Goal: Task Accomplishment & Management: Complete application form

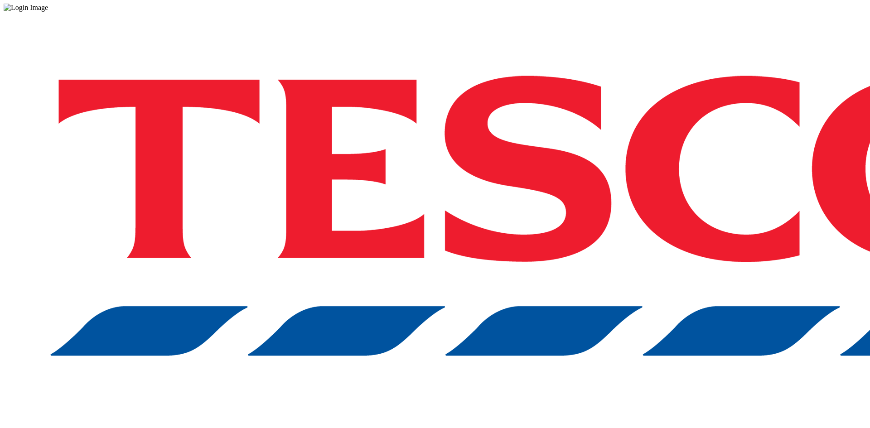
click at [668, 236] on div "Log in to the Spectra’s dashboard using Tesco’s credentials. If you don’t have …" at bounding box center [435, 237] width 863 height 451
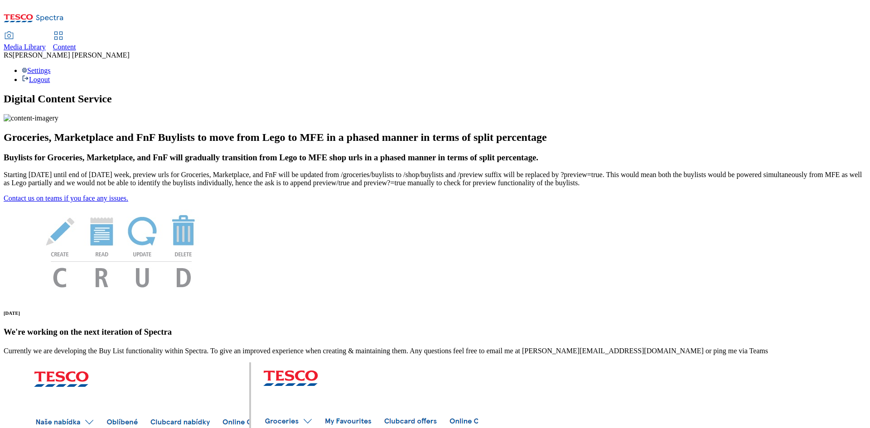
click at [76, 43] on span "Content" at bounding box center [64, 47] width 23 height 8
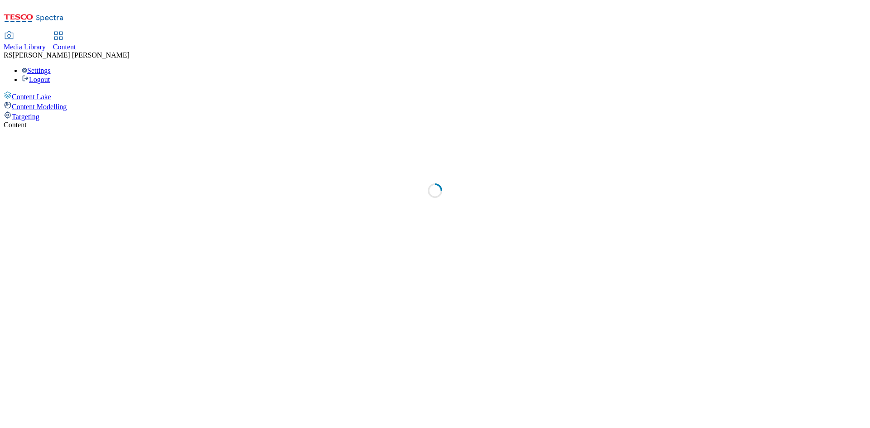
select select "ghs-[GEOGRAPHIC_DATA]"
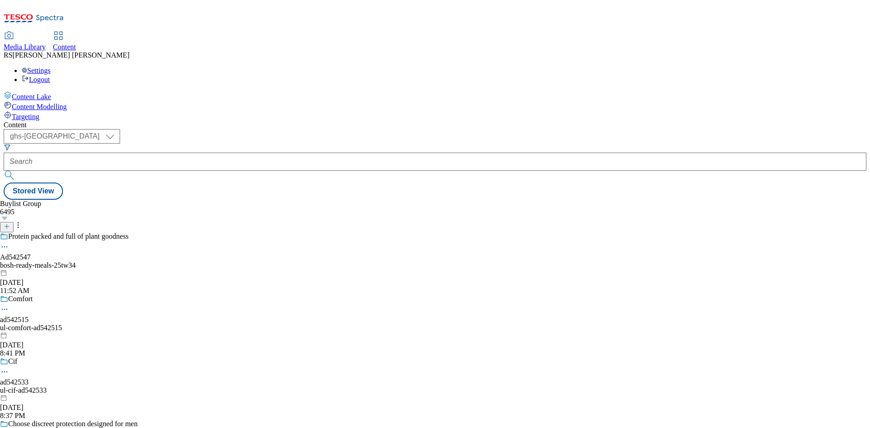
click at [10, 223] on icon at bounding box center [7, 226] width 6 height 6
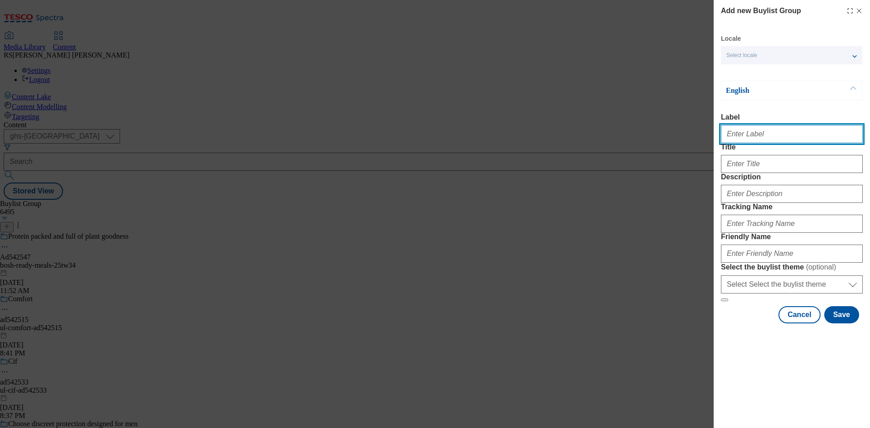
click at [790, 136] on input "Label" at bounding box center [792, 134] width 142 height 18
paste input "542254"
type input "Ad542254"
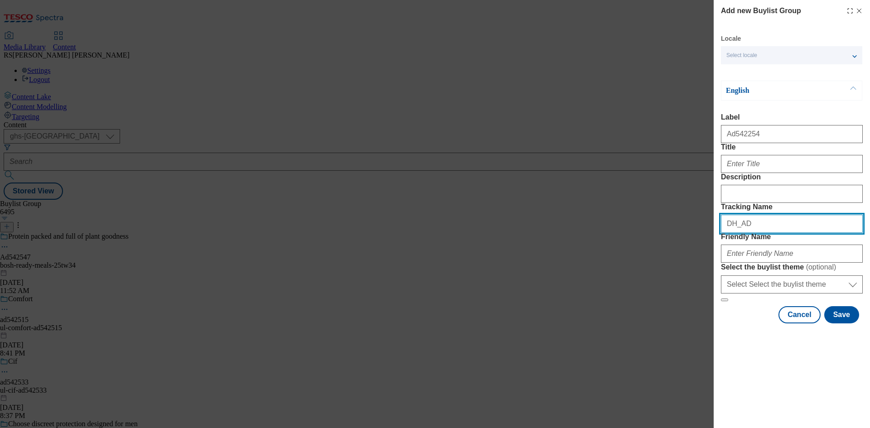
paste input "542254"
type input "DH_AD542254"
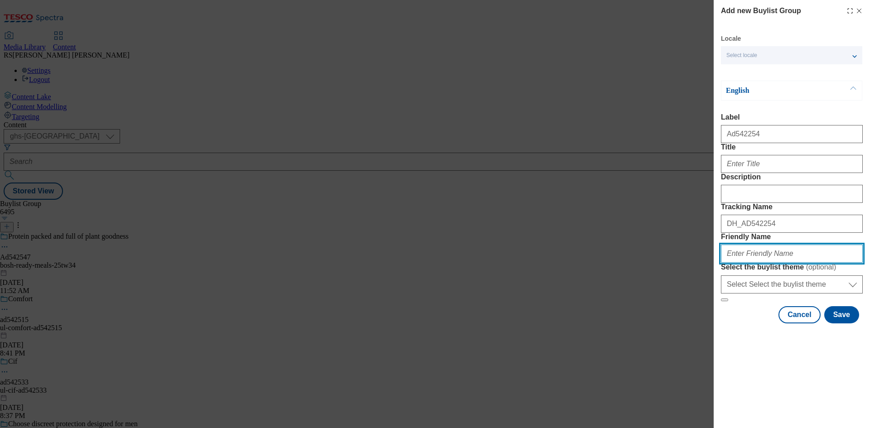
paste input "nestle-shreddies-25tw34"
type input "nestle-shreddies-25tw34"
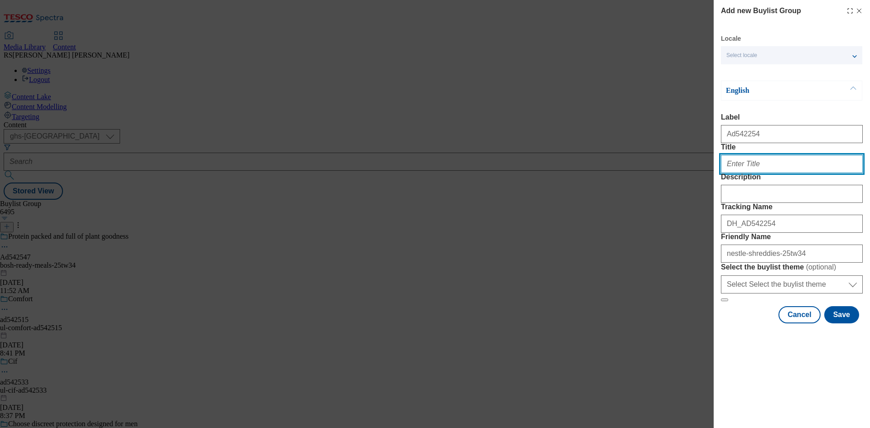
click at [767, 173] on input "Title" at bounding box center [792, 164] width 142 height 18
paste input "Try with hot milk"
type input "Try with hot milk"
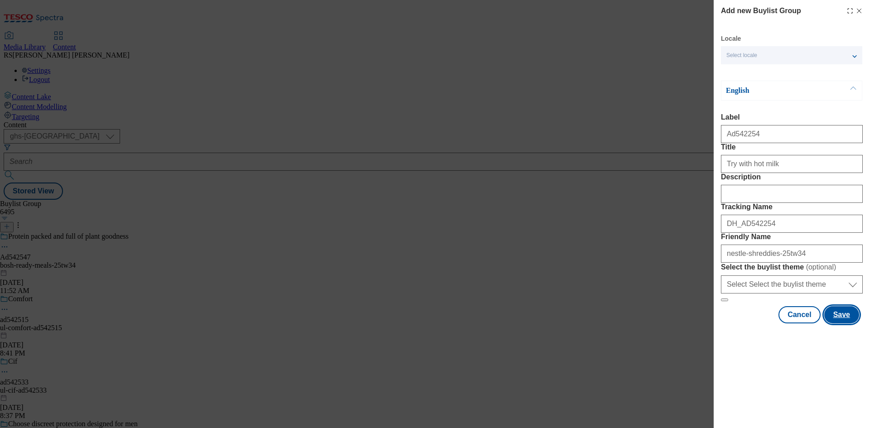
click at [843, 324] on button "Save" at bounding box center [842, 314] width 35 height 17
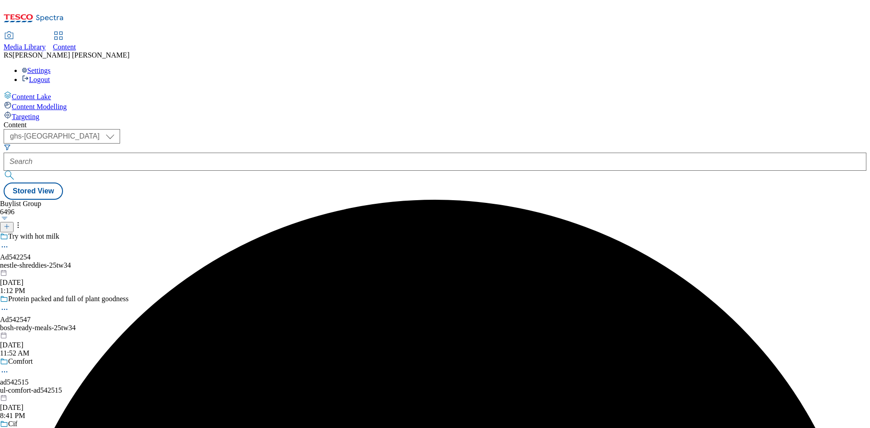
click at [138, 262] on div "nestle-shreddies-25tw34" at bounding box center [69, 266] width 138 height 8
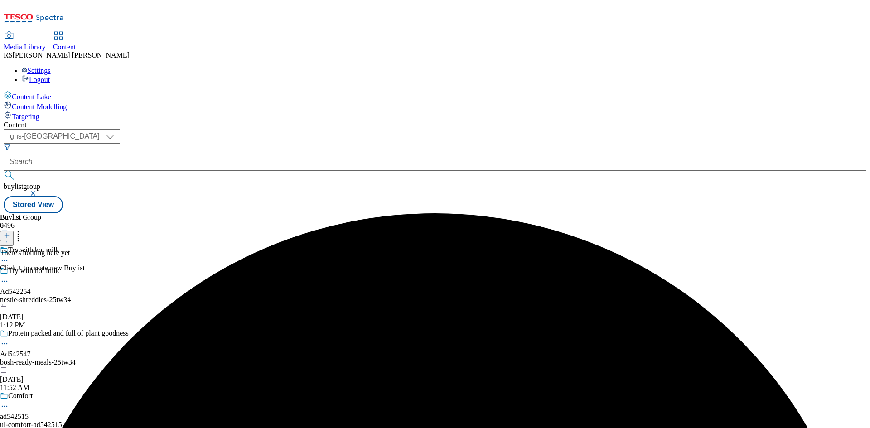
click at [10, 233] on icon at bounding box center [7, 236] width 6 height 6
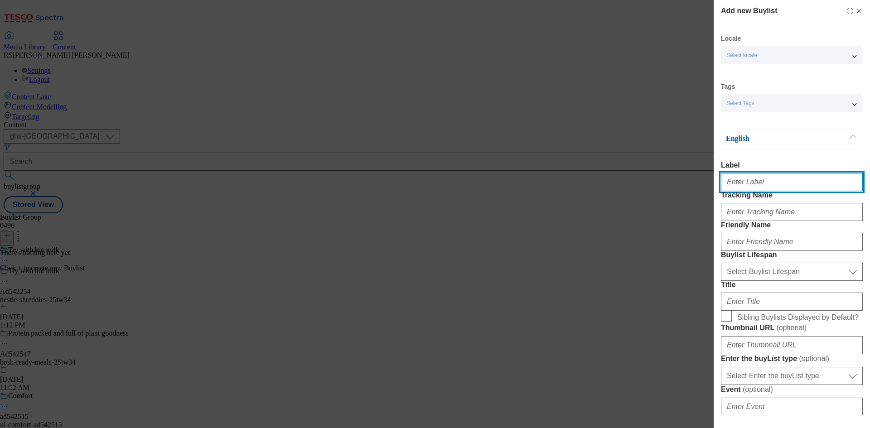
click at [764, 191] on input "Label" at bounding box center [792, 182] width 142 height 18
paste input "542254"
type input "Ad542254"
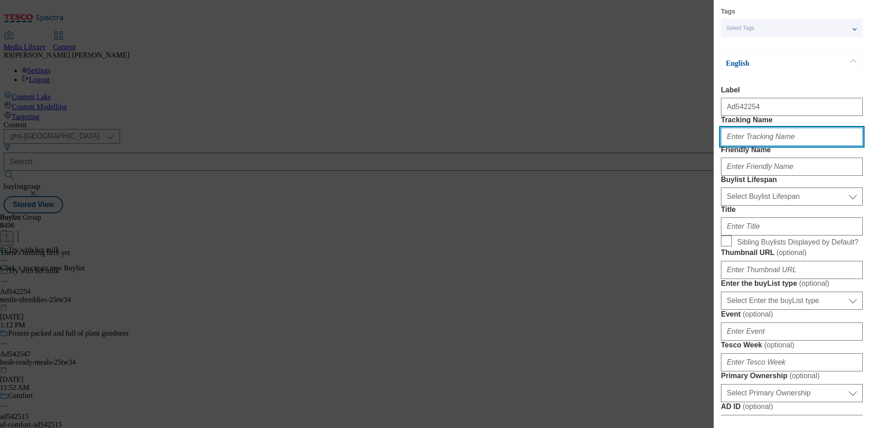
scroll to position [91, 0]
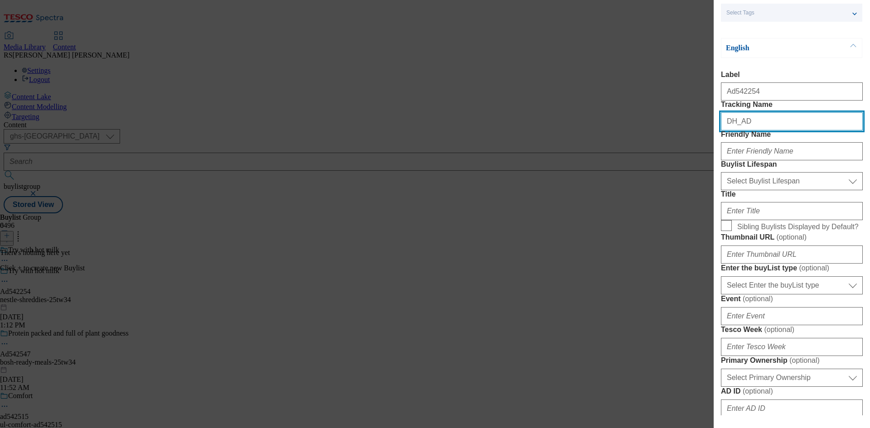
paste input "542254"
type input "DH_AD542254"
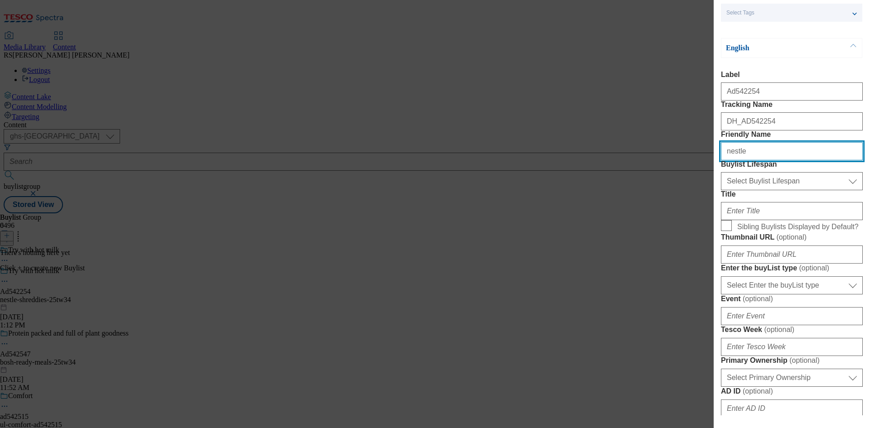
type input "nestle"
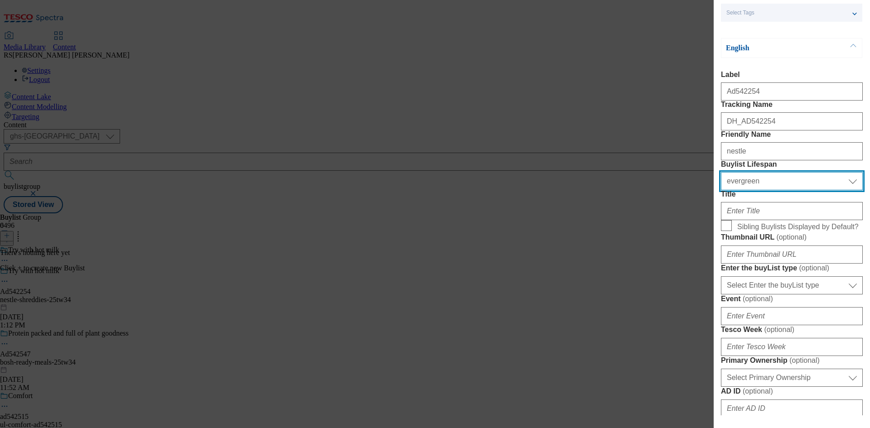
select select "tactical"
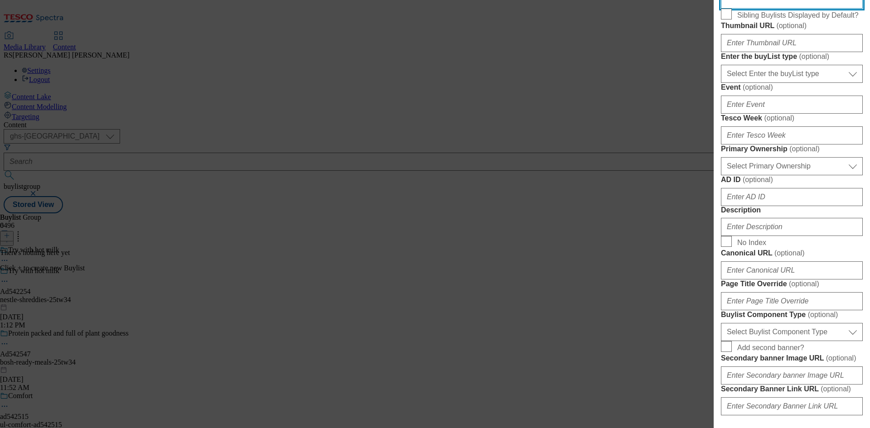
scroll to position [317, 0]
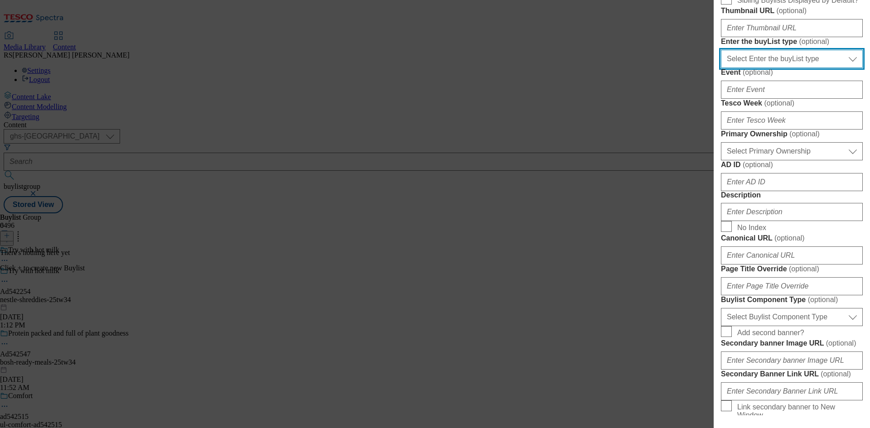
drag, startPoint x: 785, startPoint y: 166, endPoint x: 787, endPoint y: 174, distance: 7.7
click at [785, 68] on select "Select Enter the buyList type event supplier funded long term >4 weeks supplier…" at bounding box center [792, 59] width 142 height 18
select select "supplier funded short term 1-3 weeks"
click at [721, 68] on select "Select Enter the buyList type event supplier funded long term >4 weeks supplier…" at bounding box center [792, 59] width 142 height 18
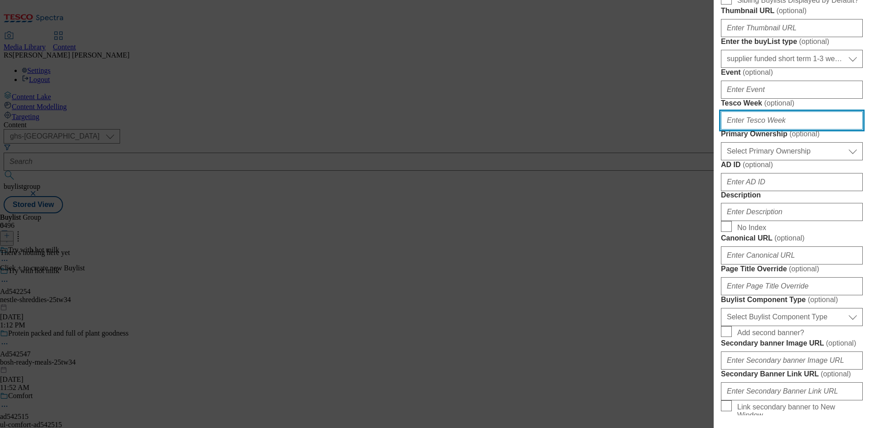
click at [779, 130] on input "Tesco Week ( optional )" at bounding box center [792, 121] width 142 height 18
paste input "542254"
type input "542254"
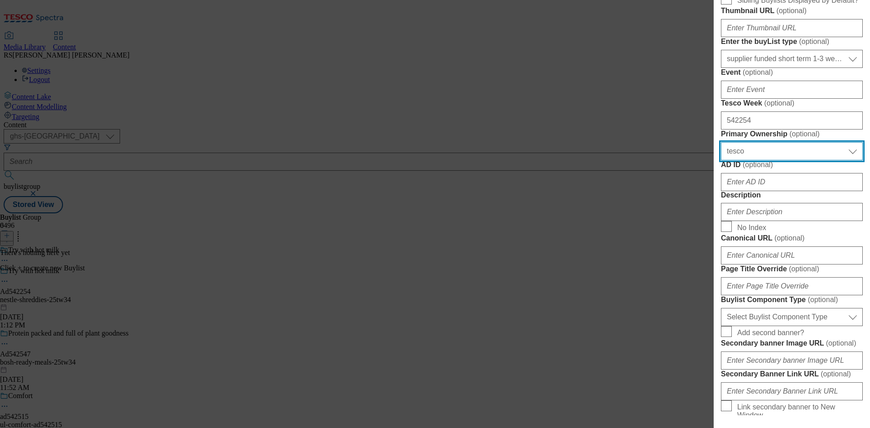
select select "dunnhumby"
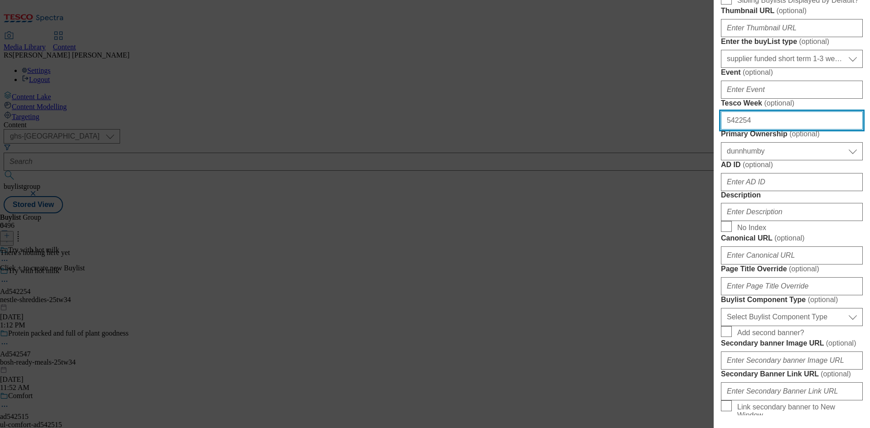
drag, startPoint x: 631, startPoint y: 257, endPoint x: 477, endPoint y: 262, distance: 154.6
click at [477, 262] on div "Add new Buylist Locale Select locale English Welsh Tags Select Tags fnf marketp…" at bounding box center [435, 214] width 870 height 428
type input "34"
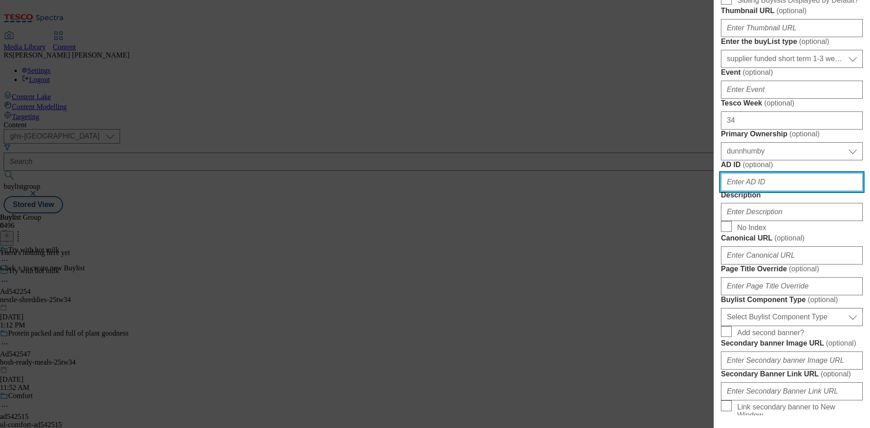
paste input "542254"
type input "542254"
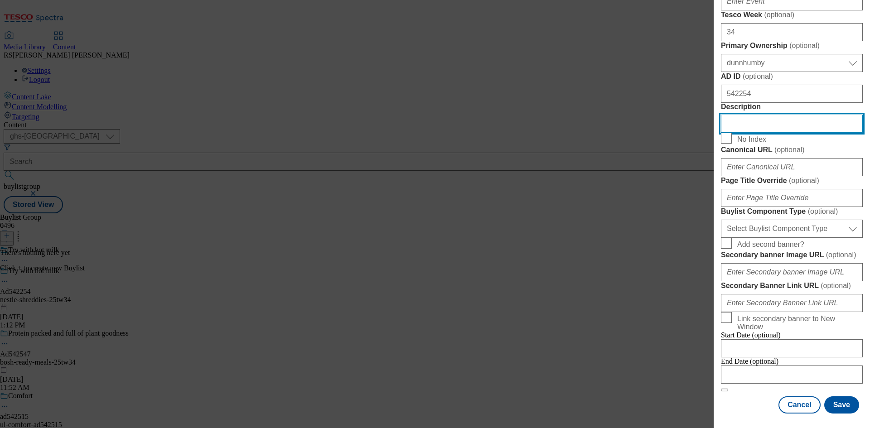
scroll to position [589, 0]
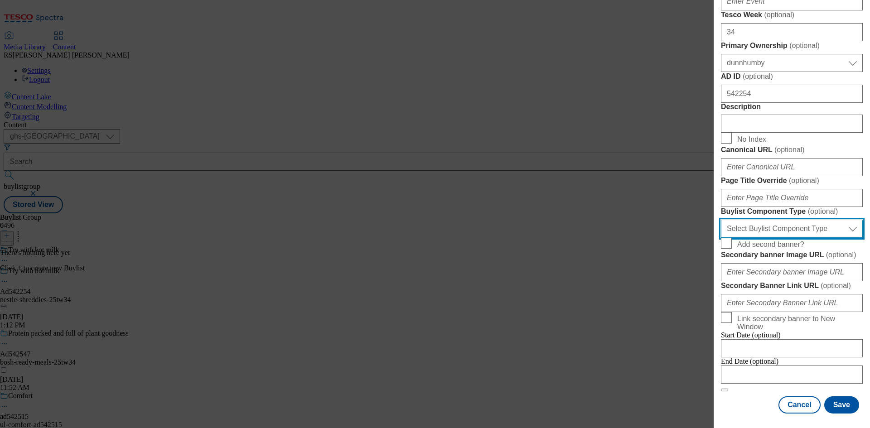
click at [779, 238] on select "Select Buylist Component Type Banner Competition Header Meal" at bounding box center [792, 229] width 142 height 18
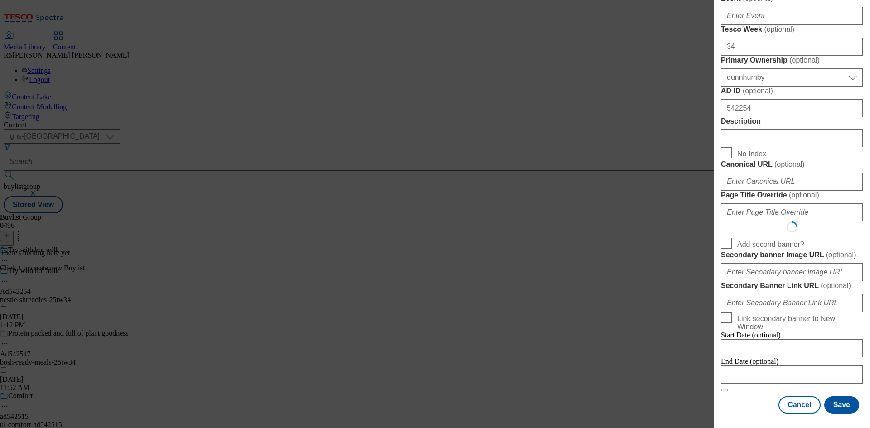
select select "Banner"
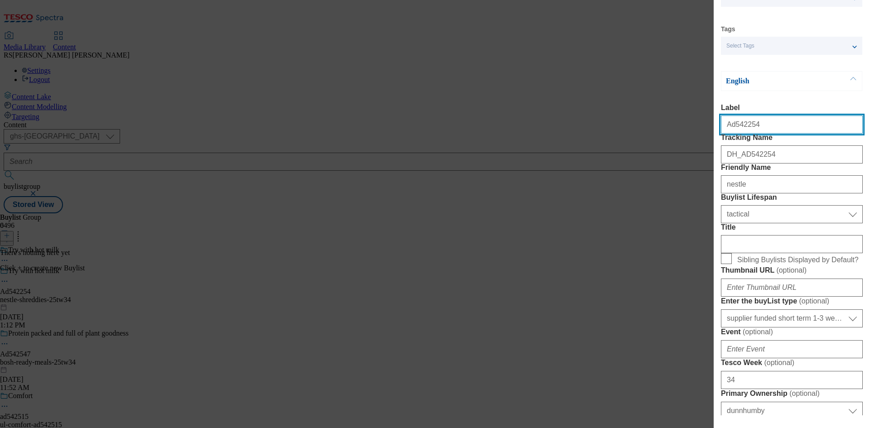
scroll to position [136, 0]
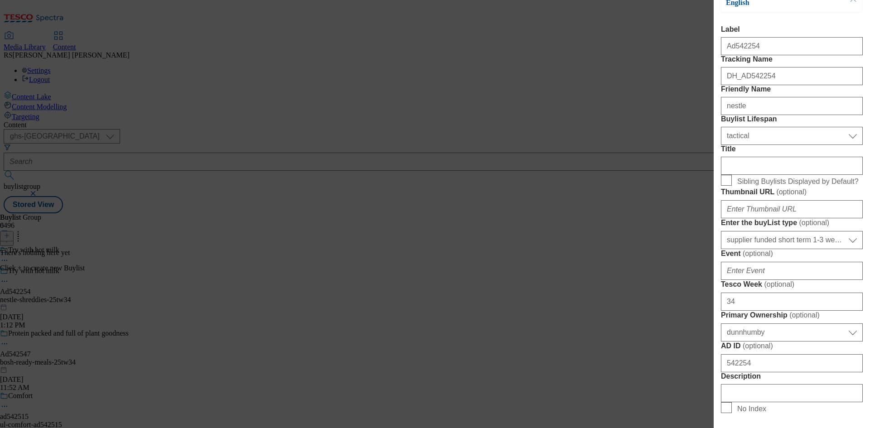
click at [859, 243] on div "Add new Buylist Locale Select locale English Welsh Tags Select Tags fnf marketp…" at bounding box center [792, 208] width 156 height 416
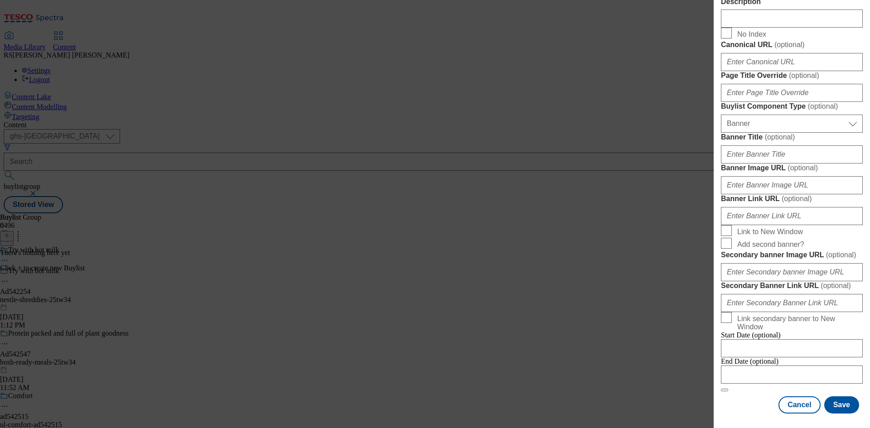
scroll to position [898, 0]
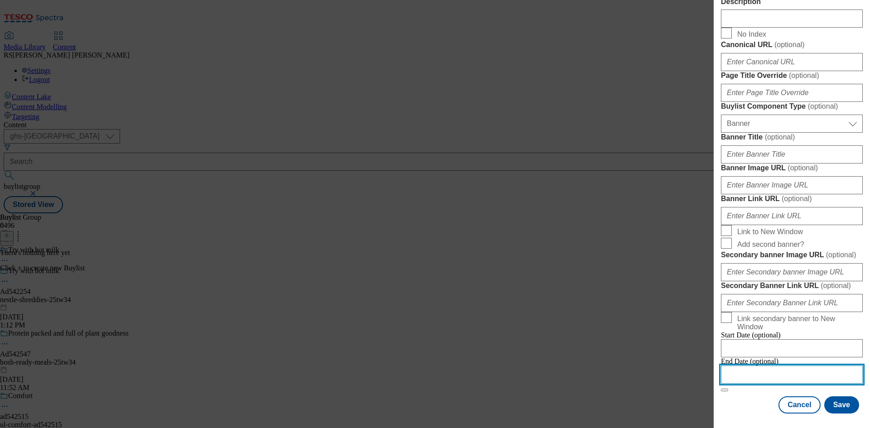
click at [780, 368] on input "Modal" at bounding box center [792, 375] width 142 height 18
select select "2025"
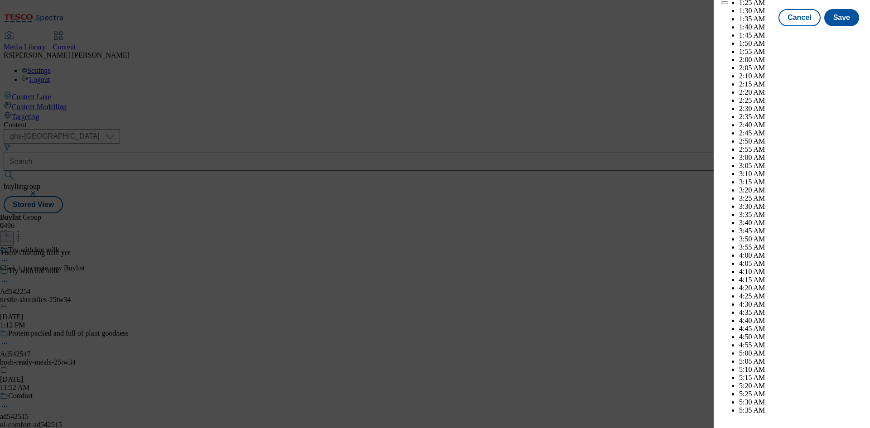
scroll to position [2642, 0]
select select "December"
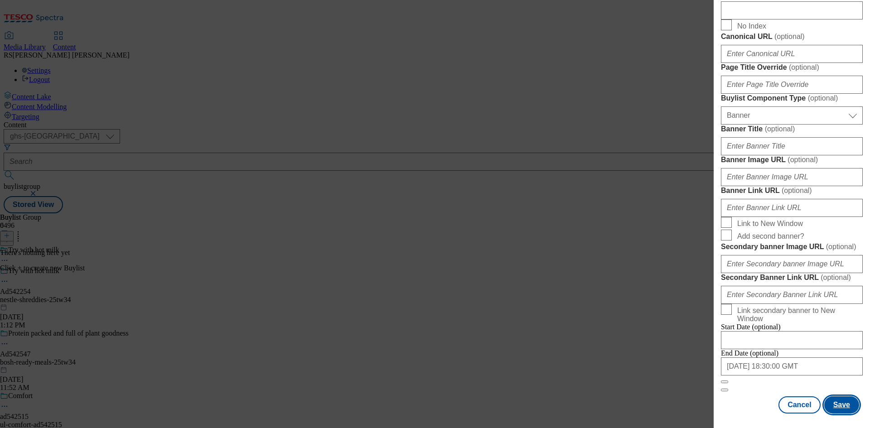
click at [836, 405] on button "Save" at bounding box center [842, 405] width 35 height 17
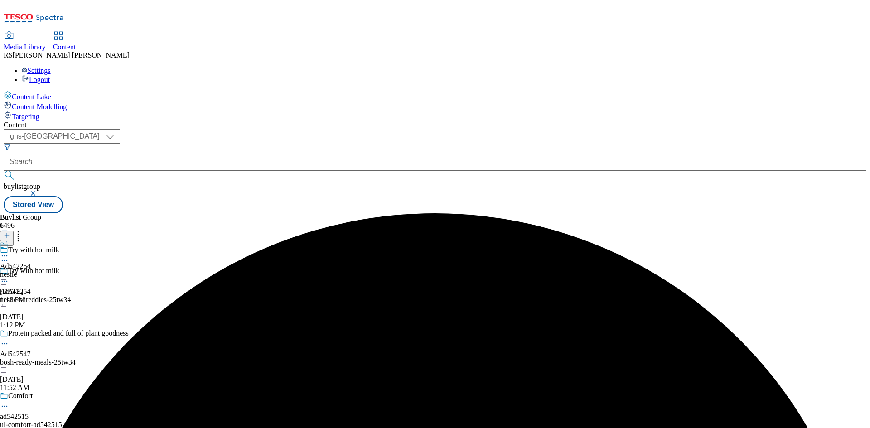
click at [31, 271] on div "nestle" at bounding box center [15, 275] width 31 height 8
click at [10, 233] on icon at bounding box center [7, 236] width 6 height 6
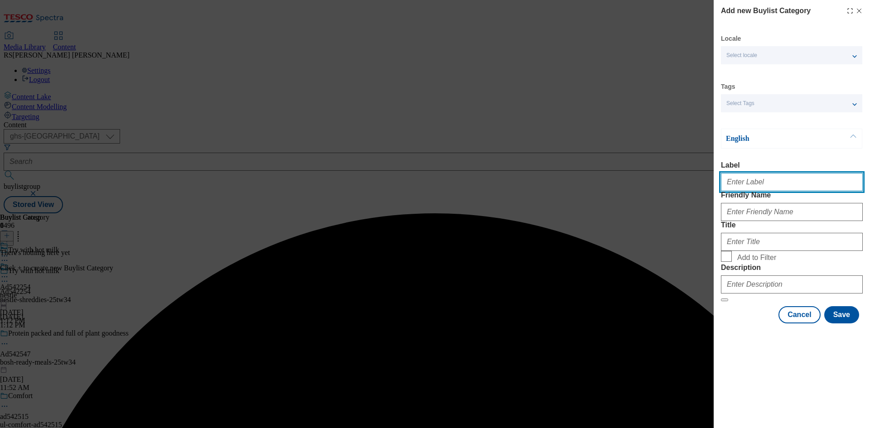
click at [771, 191] on input "Label" at bounding box center [792, 182] width 142 height 18
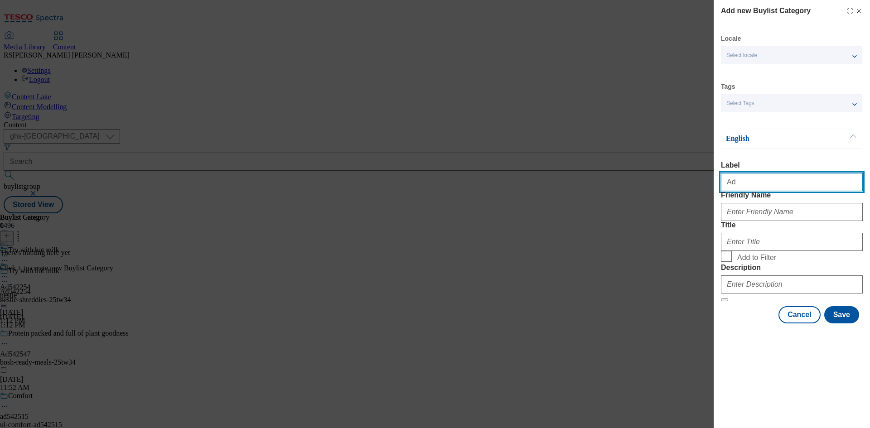
paste input "542254"
type input "Ad542254"
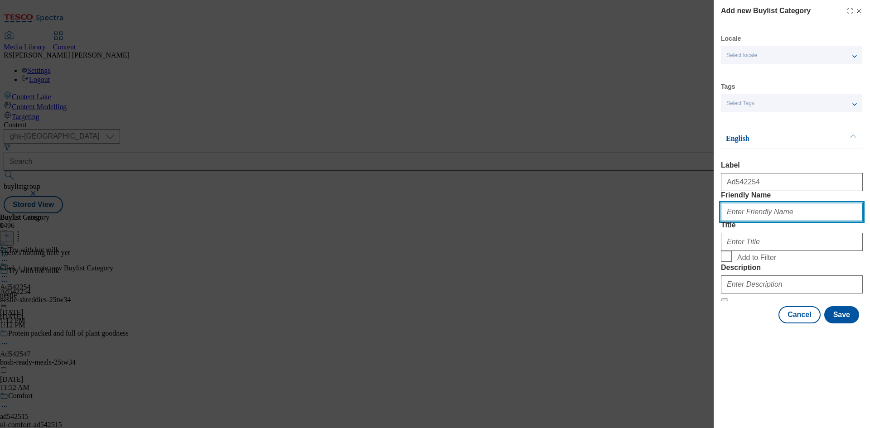
click at [769, 221] on input "Friendly Name" at bounding box center [792, 212] width 142 height 18
paste input "nestle-shreddies"
type input "nestle-shreddies"
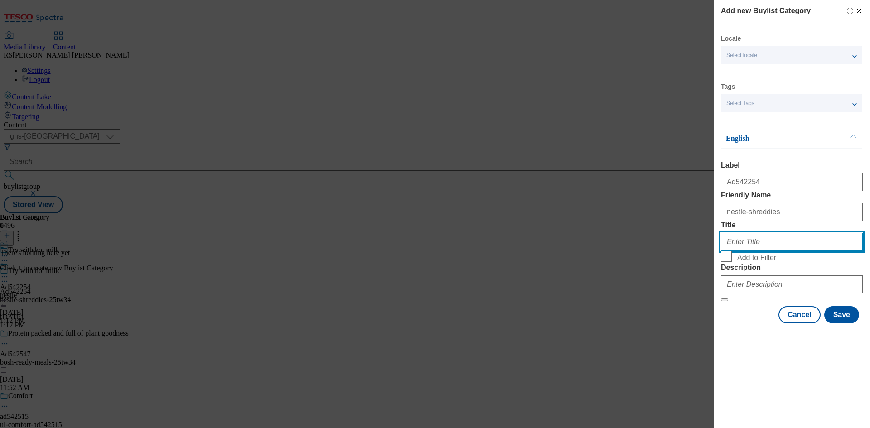
click at [786, 251] on input "Title" at bounding box center [792, 242] width 142 height 18
paste input "Nestle"
type input "Nestle"
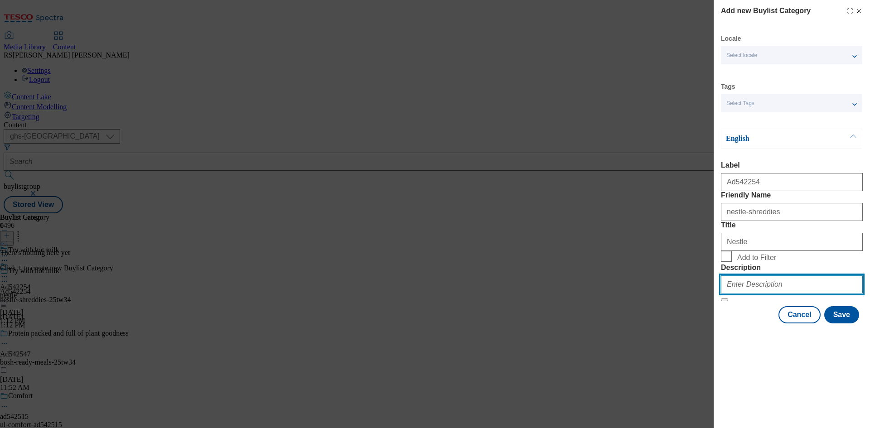
click at [789, 294] on input "Description" at bounding box center [792, 285] width 142 height 18
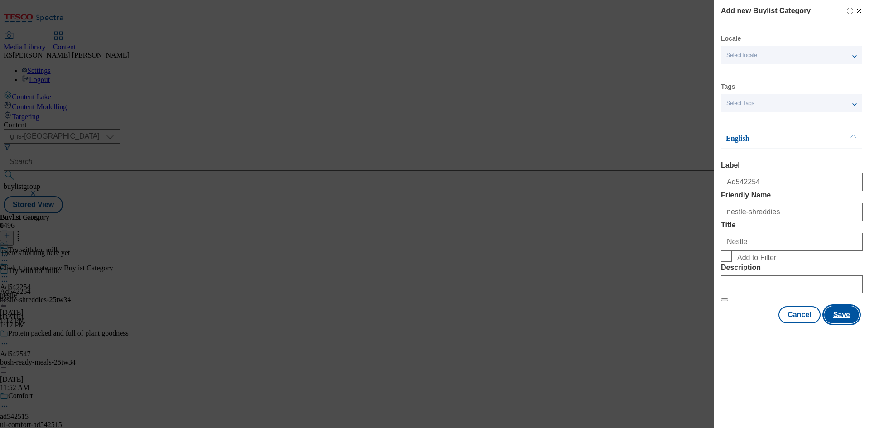
click at [845, 324] on button "Save" at bounding box center [842, 314] width 35 height 17
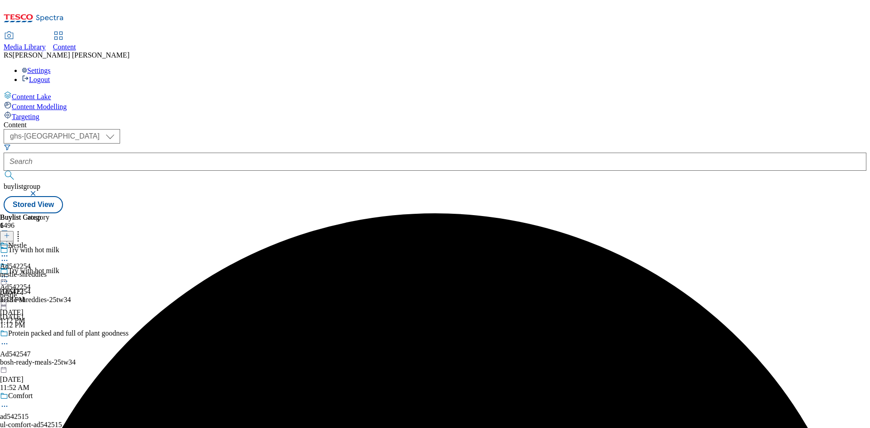
click at [49, 271] on div "nestle-shreddies" at bounding box center [24, 275] width 49 height 8
click at [10, 233] on icon at bounding box center [7, 236] width 6 height 6
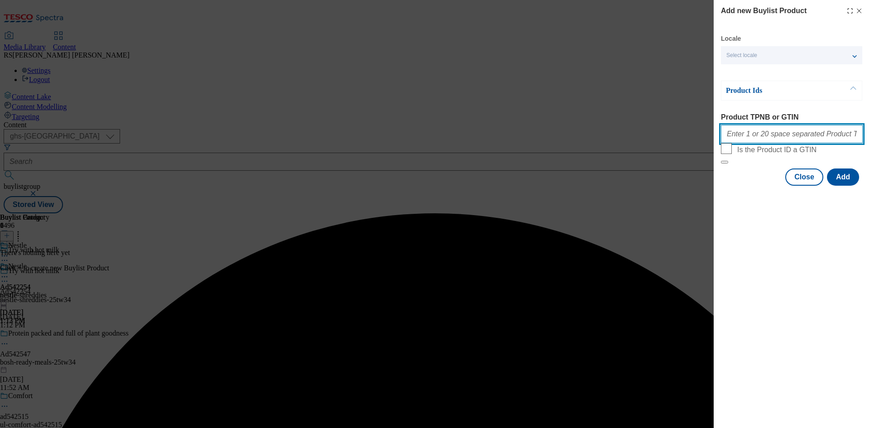
click at [767, 133] on input "Product TPNB or GTIN" at bounding box center [792, 134] width 142 height 18
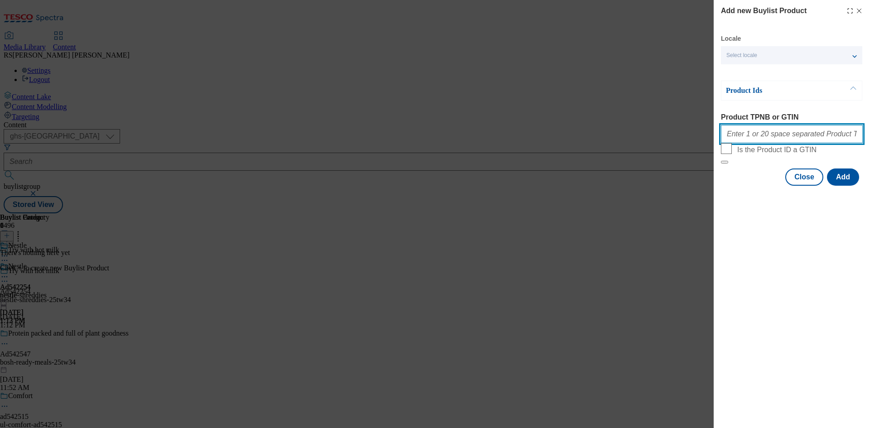
paste input "90855078 92911913 52013355 90864810"
type input "90855078 92911913 52013355 90864810"
click at [847, 186] on button "Add" at bounding box center [843, 177] width 32 height 17
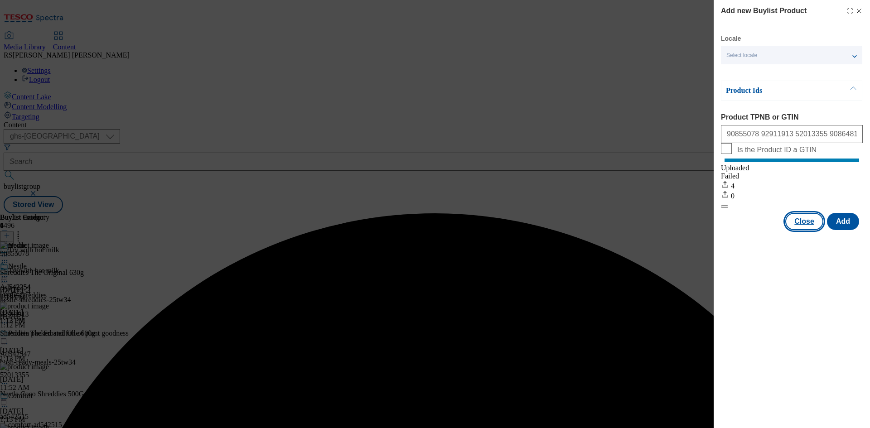
click at [806, 230] on button "Close" at bounding box center [805, 221] width 38 height 17
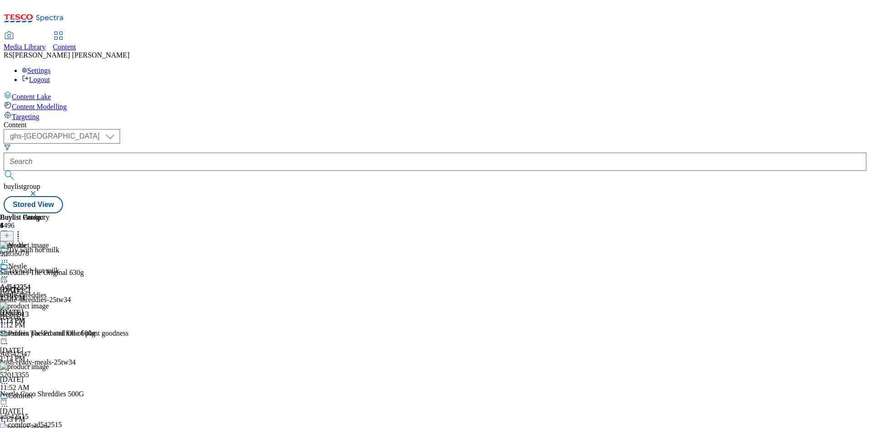
click at [5, 281] on circle at bounding box center [4, 281] width 1 height 1
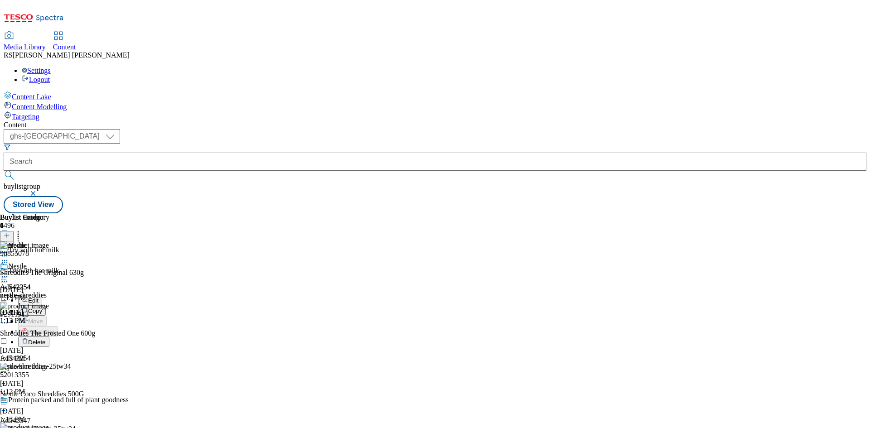
click at [39, 297] on span "Edit" at bounding box center [33, 300] width 10 height 7
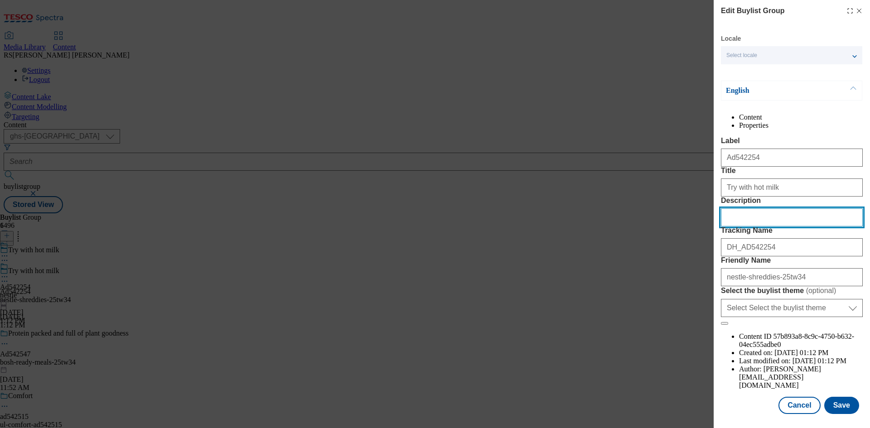
click at [782, 227] on input "Description" at bounding box center [792, 218] width 142 height 18
paste input "Shreddies The Original 630g"
type input "Shreddies The Original 630g"
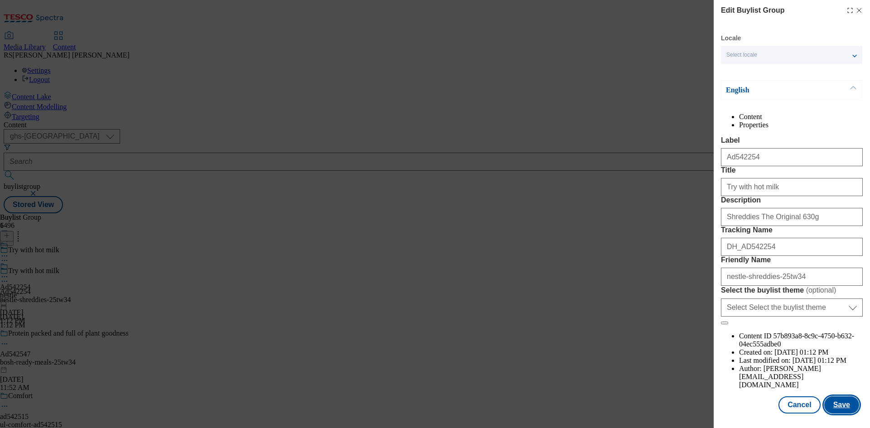
click at [839, 403] on button "Save" at bounding box center [842, 405] width 35 height 17
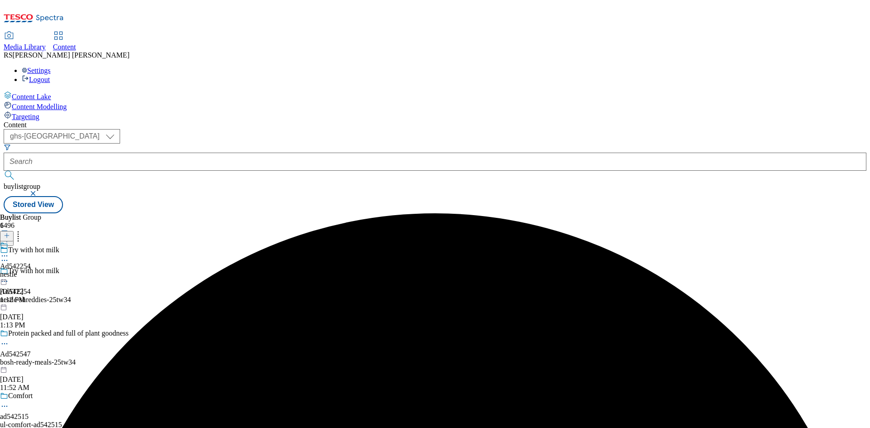
click at [9, 252] on icon at bounding box center [4, 256] width 9 height 9
click at [39, 272] on span "Edit" at bounding box center [33, 275] width 10 height 7
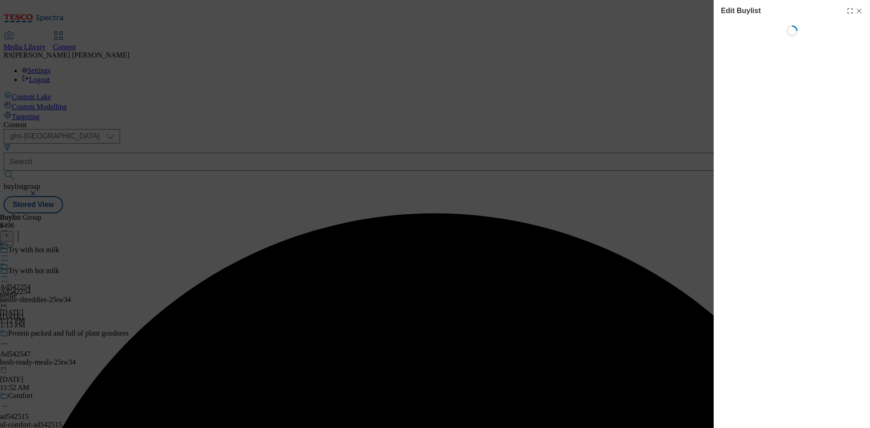
select select "tactical"
select select "supplier funded short term 1-3 weeks"
select select "dunnhumby"
select select "Banner"
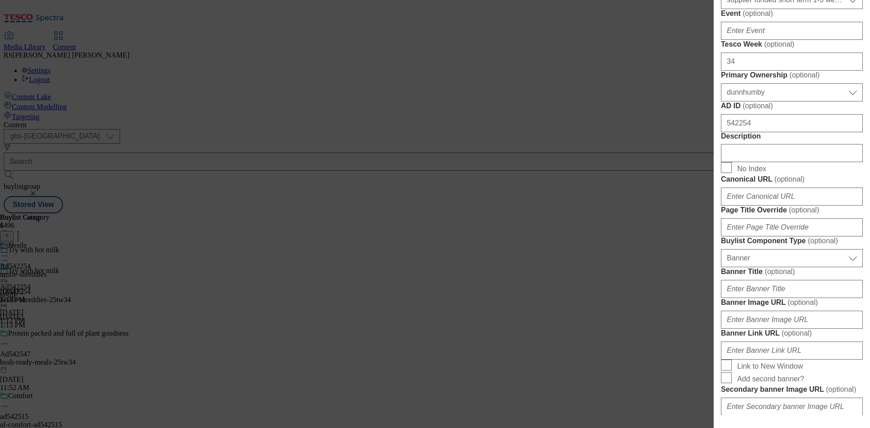
scroll to position [453, 0]
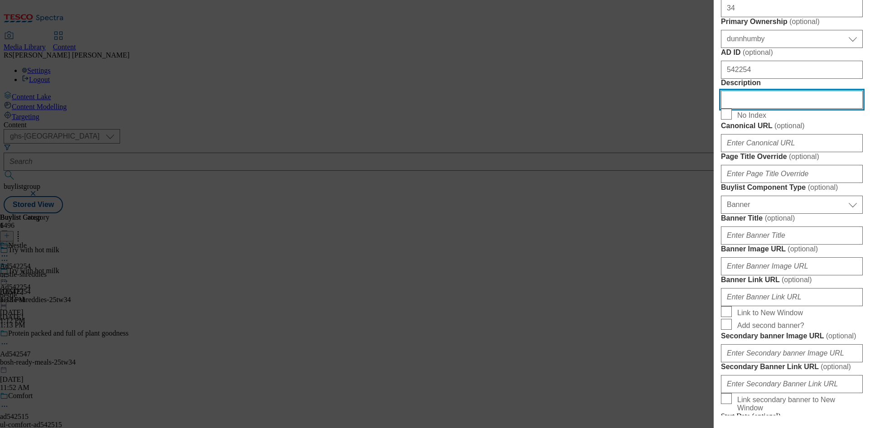
click at [771, 109] on input "Description" at bounding box center [792, 100] width 142 height 18
paste input "Shreddies The Original 630g"
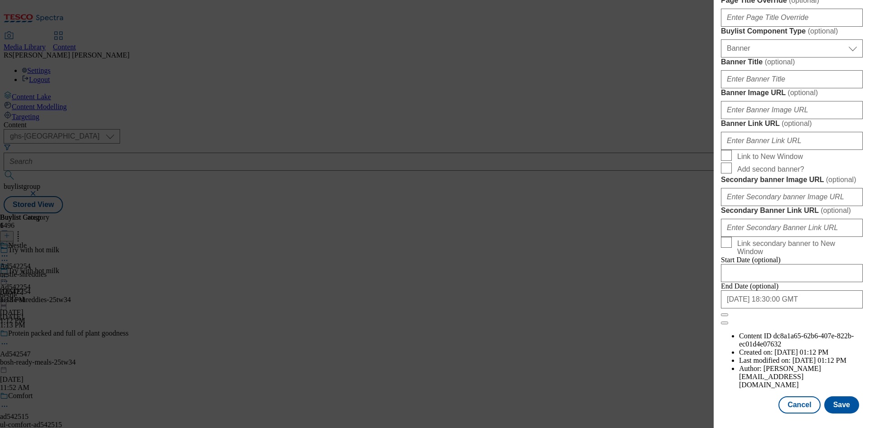
scroll to position [938, 0]
type input "Shreddies The Original 630g"
click at [839, 404] on button "Save" at bounding box center [842, 405] width 35 height 17
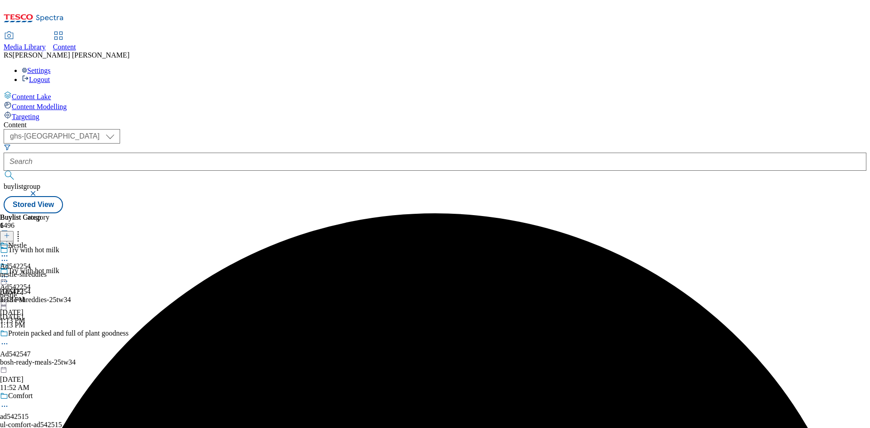
click at [9, 252] on icon at bounding box center [4, 256] width 9 height 9
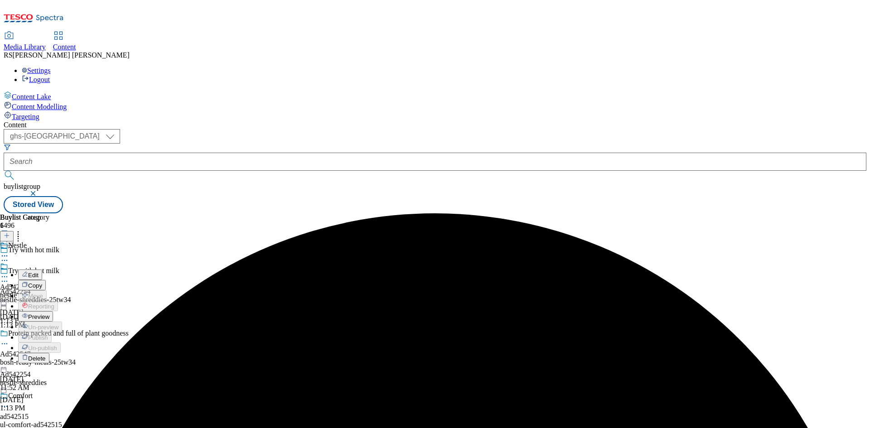
click at [39, 272] on span "Edit" at bounding box center [33, 275] width 10 height 7
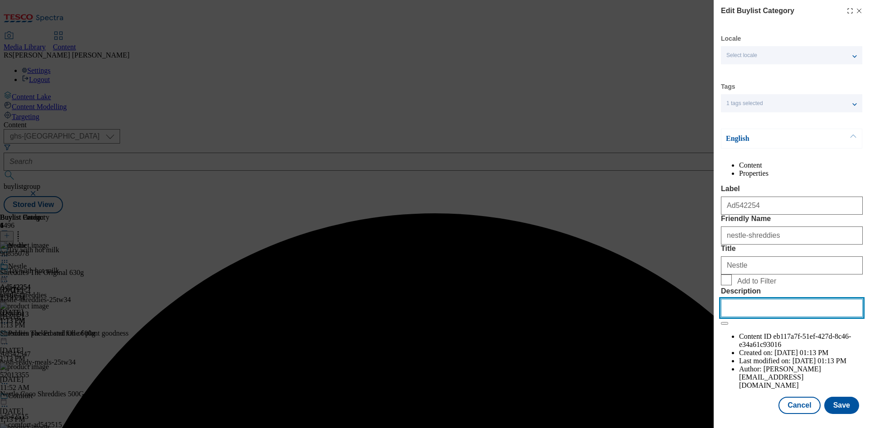
click at [780, 317] on input "Description" at bounding box center [792, 308] width 142 height 18
paste input "Shreddies The Original 630g"
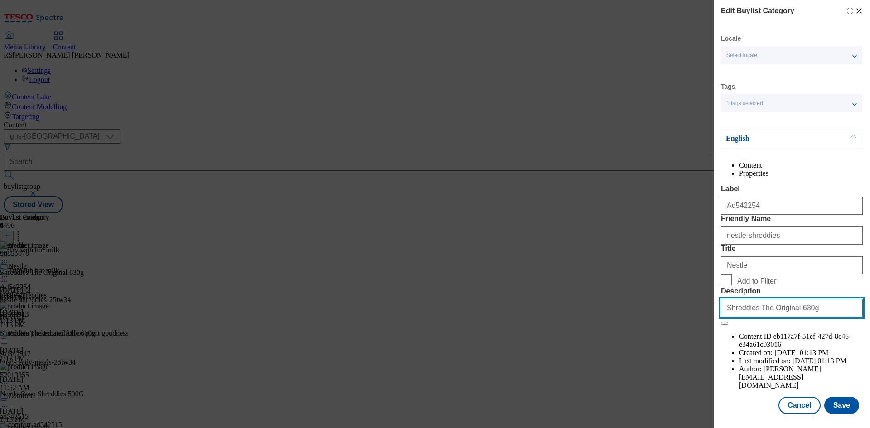
type input "Shreddies The Original 630g"
click at [835, 412] on div "Locale Select locale English Welsh Tags 1 tags selected fnf marketplace whoosh …" at bounding box center [792, 224] width 142 height 380
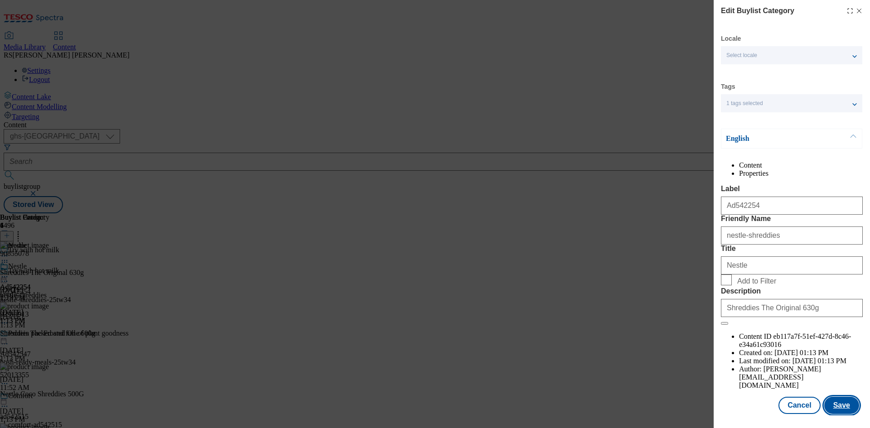
click at [835, 413] on button "Save" at bounding box center [842, 405] width 35 height 17
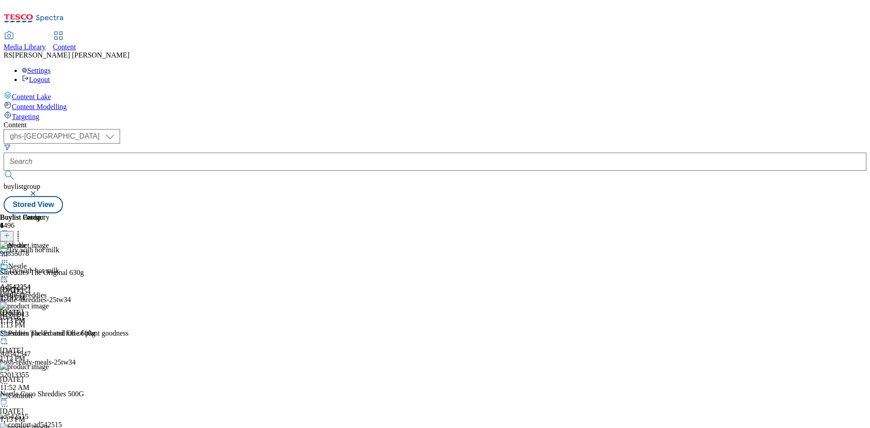
click at [3, 277] on circle at bounding box center [2, 277] width 1 height 1
click at [49, 335] on span "Preview" at bounding box center [38, 338] width 21 height 7
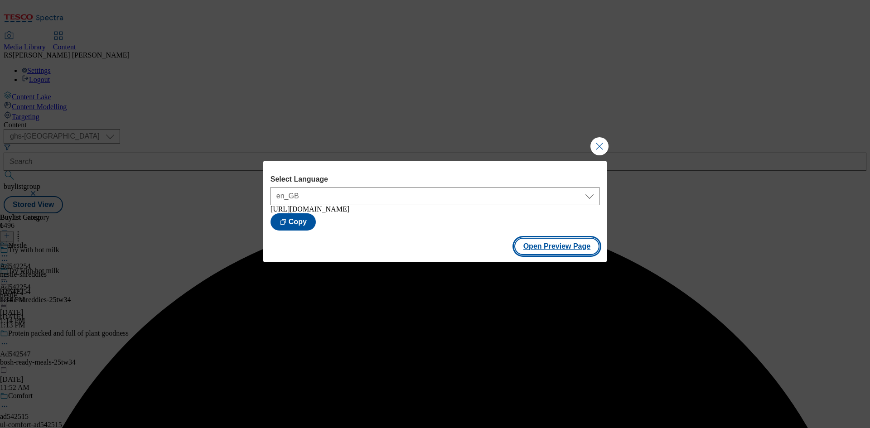
click at [560, 251] on button "Open Preview Page" at bounding box center [558, 246] width 86 height 17
click at [597, 143] on button "Close Modal" at bounding box center [600, 146] width 18 height 18
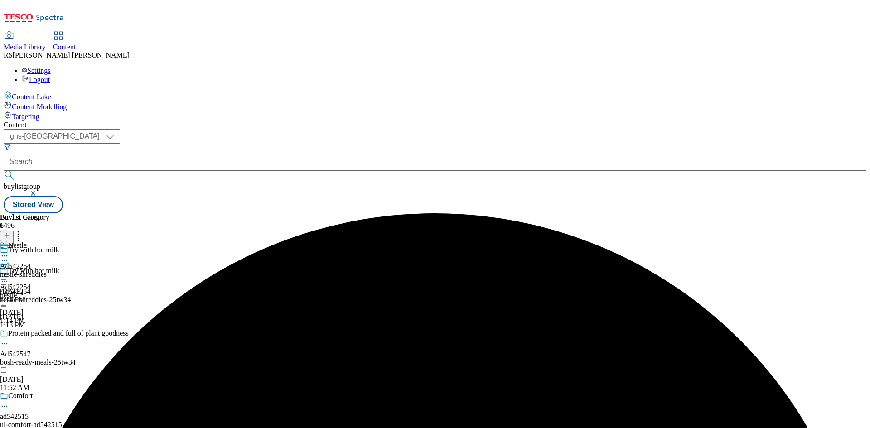
click at [9, 272] on icon at bounding box center [4, 276] width 9 height 9
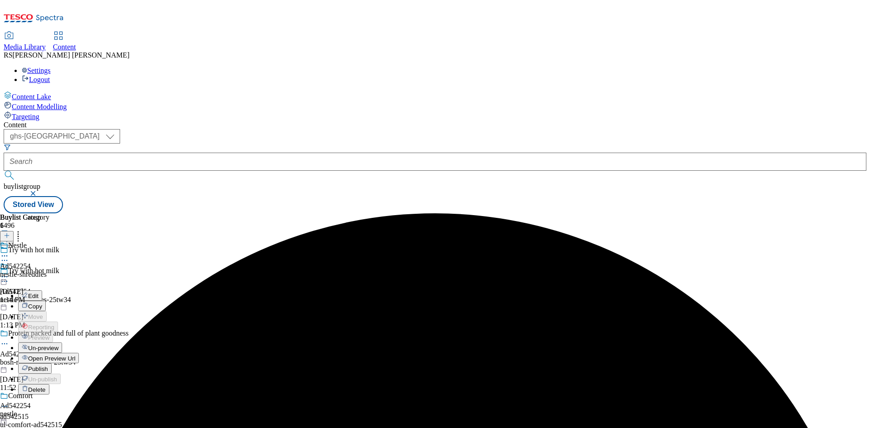
click at [48, 366] on span "Publish" at bounding box center [38, 369] width 20 height 7
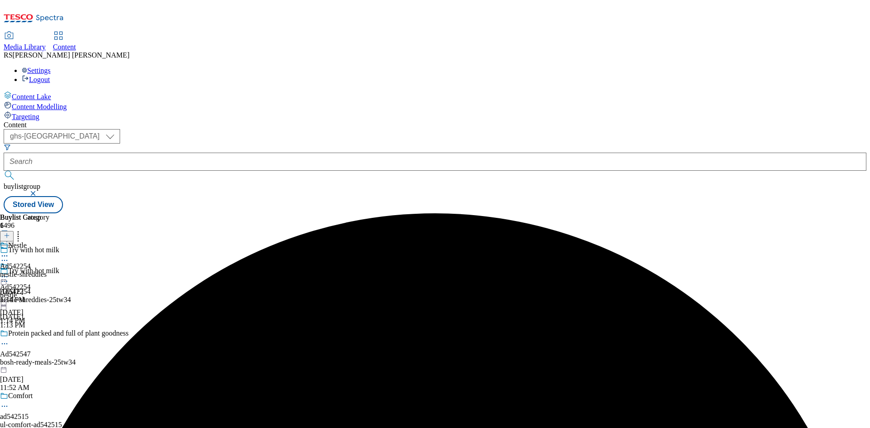
click at [9, 272] on icon at bounding box center [4, 276] width 9 height 9
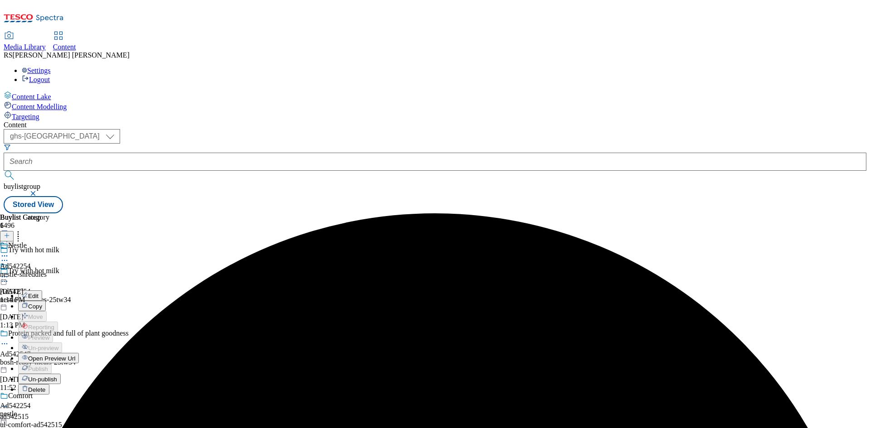
click at [75, 355] on span "Open Preview Url" at bounding box center [51, 358] width 47 height 7
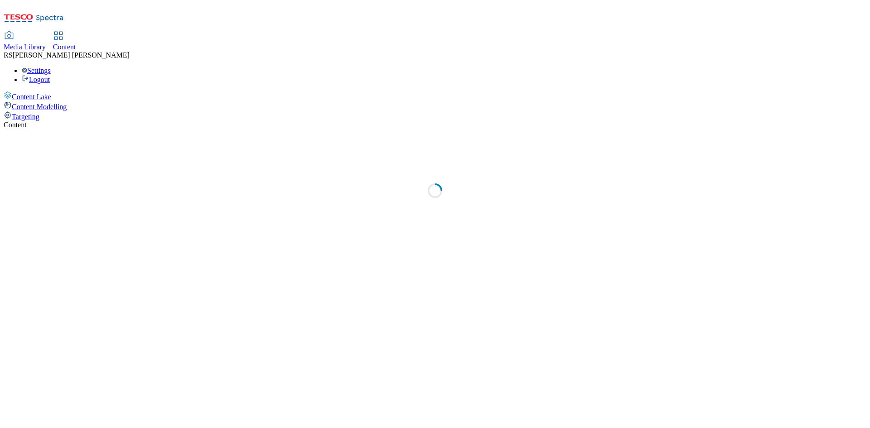
select select "ghs-[GEOGRAPHIC_DATA]"
